Goal: Task Accomplishment & Management: Manage account settings

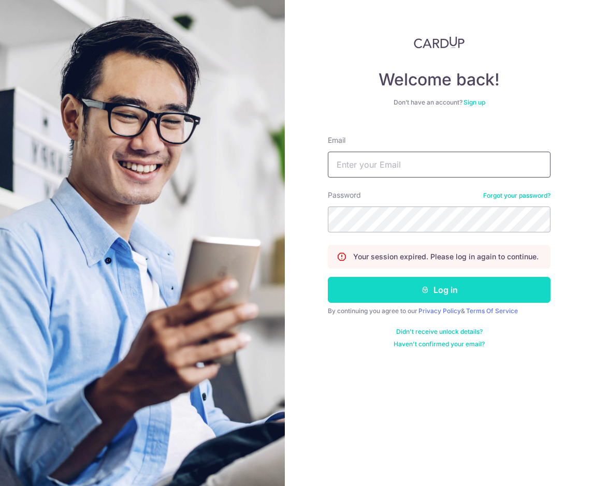
type input "[EMAIL_ADDRESS][DOMAIN_NAME]"
click at [442, 290] on button "Log in" at bounding box center [439, 290] width 223 height 26
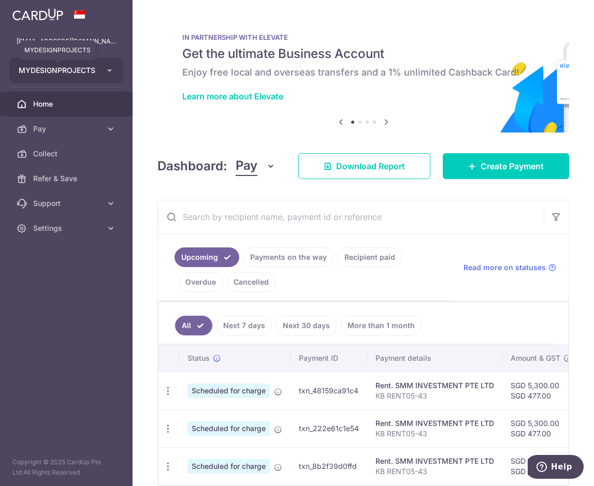
click at [94, 72] on span "MYDESIGNPROJECTS" at bounding box center [57, 70] width 77 height 10
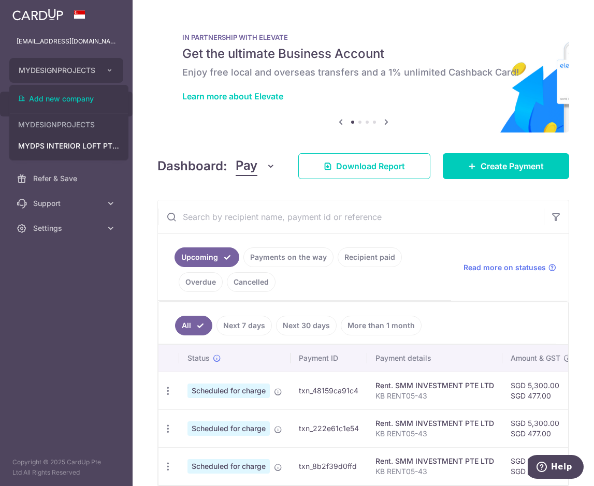
click at [116, 41] on div "projects@mydpssg.com projects@mydpssg.com" at bounding box center [66, 41] width 133 height 25
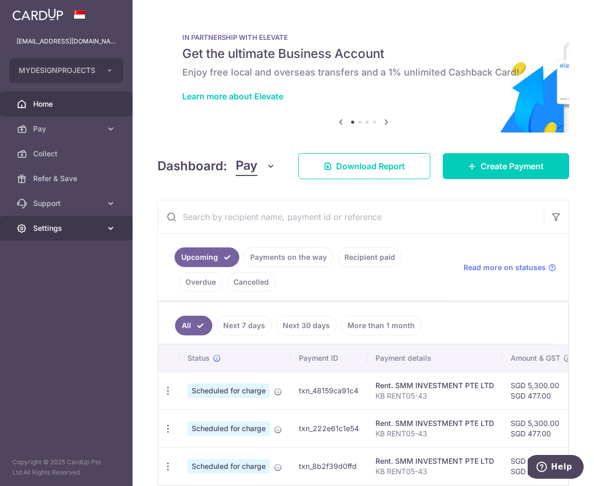
click at [92, 233] on span "Settings" at bounding box center [67, 228] width 68 height 10
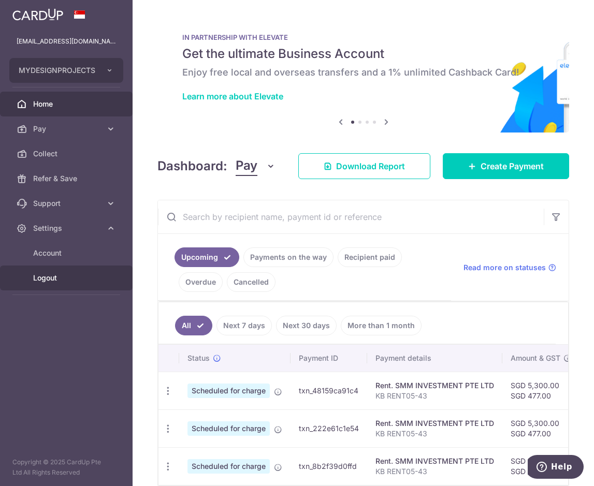
click at [63, 271] on link "Logout" at bounding box center [66, 278] width 133 height 25
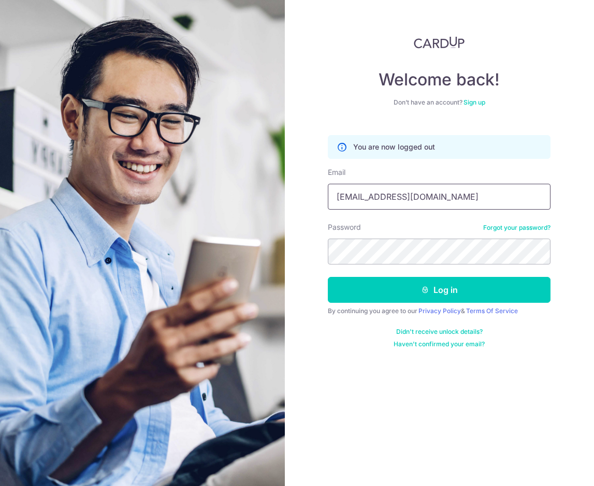
click at [463, 193] on input "[EMAIL_ADDRESS][DOMAIN_NAME]" at bounding box center [439, 197] width 223 height 26
type input "[EMAIL_ADDRESS][DOMAIN_NAME]"
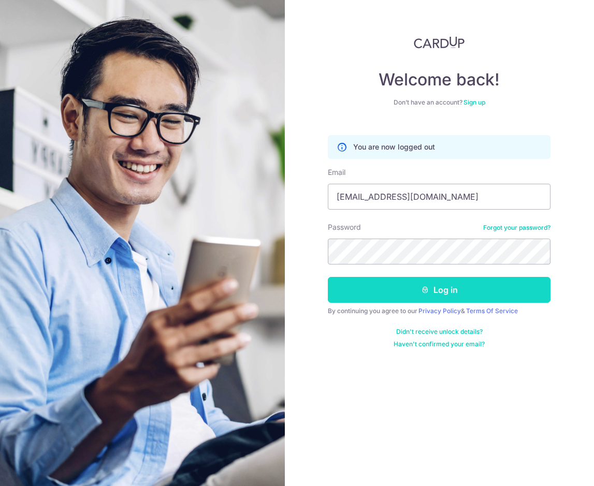
click at [429, 287] on button "Log in" at bounding box center [439, 290] width 223 height 26
